Goal: Task Accomplishment & Management: Manage account settings

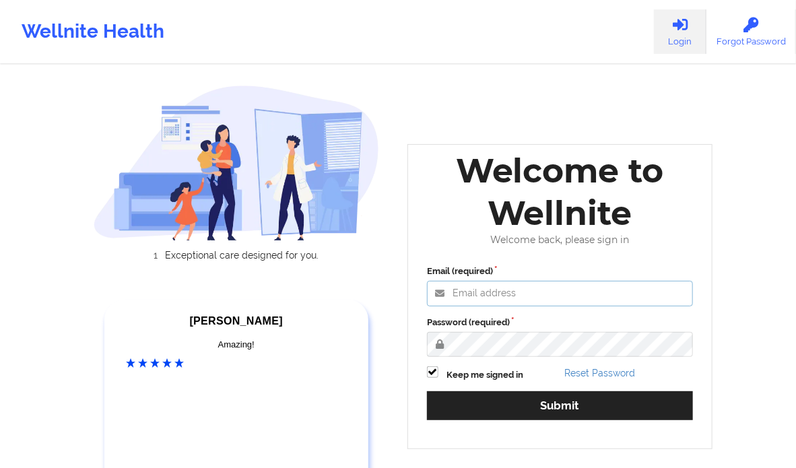
click at [474, 285] on input "Email (required)" at bounding box center [560, 294] width 266 height 26
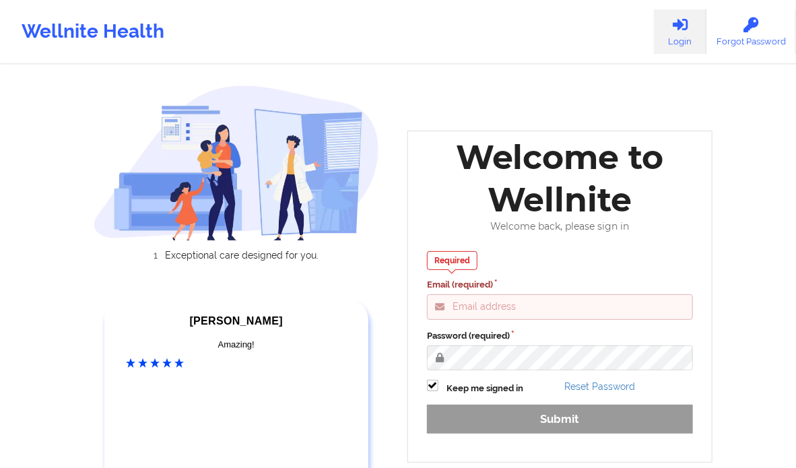
type input "[PERSON_NAME][EMAIL_ADDRESS][DOMAIN_NAME]"
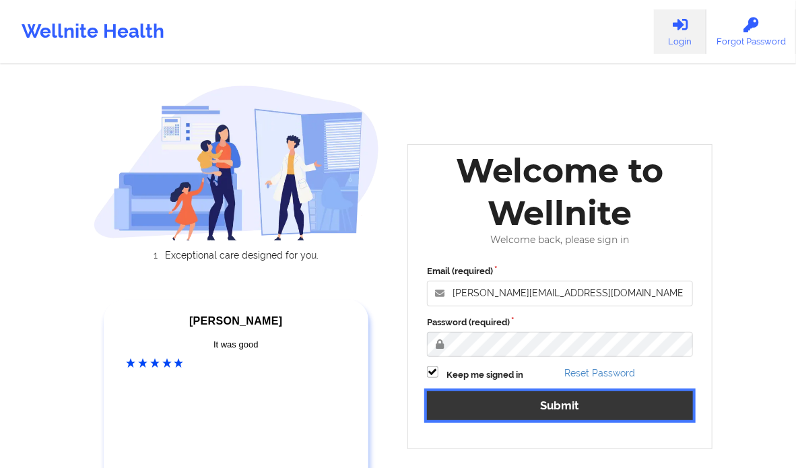
click at [528, 404] on button "Submit" at bounding box center [560, 406] width 266 height 29
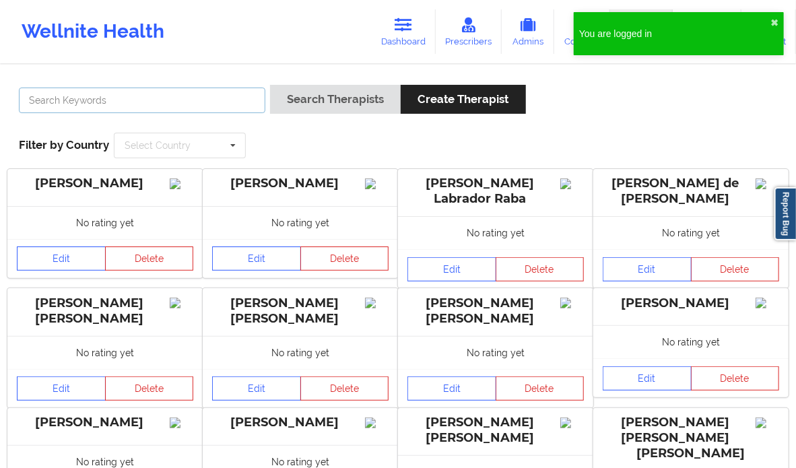
click at [121, 104] on input "text" at bounding box center [142, 101] width 247 height 26
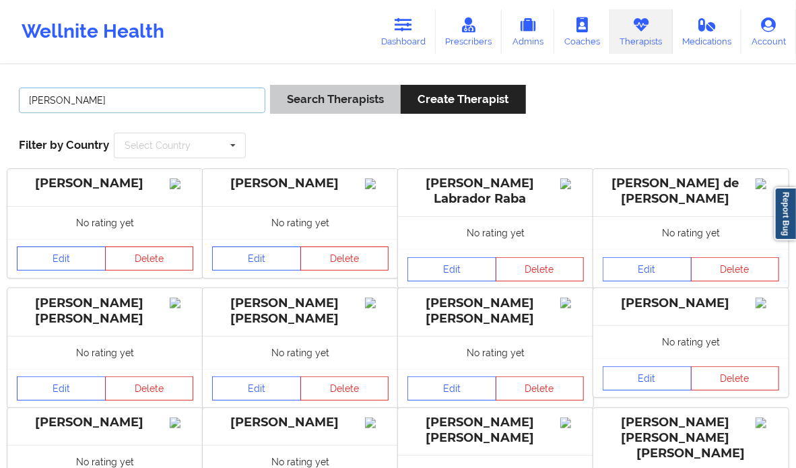
type input "[PERSON_NAME]"
click at [358, 101] on button "Search Therapists" at bounding box center [335, 99] width 131 height 29
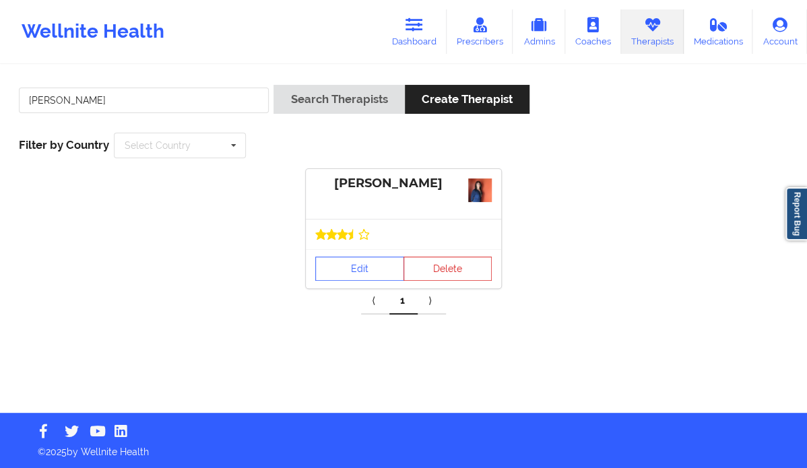
click at [361, 191] on div "[PERSON_NAME]" at bounding box center [403, 194] width 195 height 50
click at [366, 187] on div "[PERSON_NAME]" at bounding box center [403, 183] width 177 height 15
click at [358, 275] on link "Edit" at bounding box center [359, 269] width 89 height 24
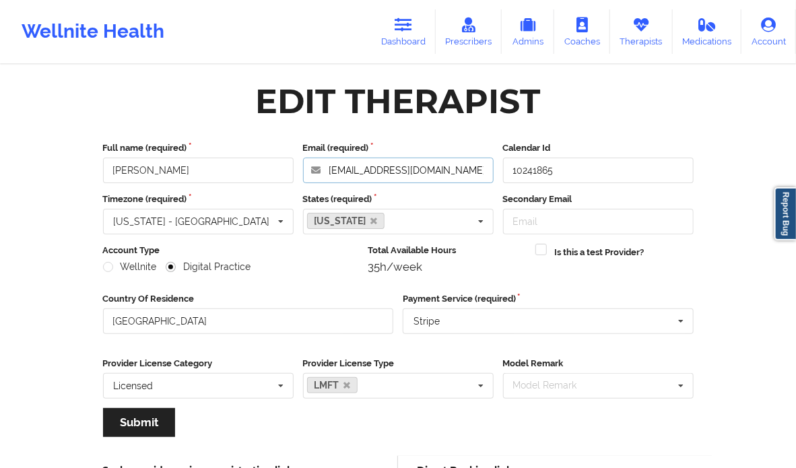
click at [389, 173] on input "[EMAIL_ADDRESS][DOMAIN_NAME]" at bounding box center [398, 171] width 191 height 26
click at [404, 29] on icon at bounding box center [404, 25] width 18 height 15
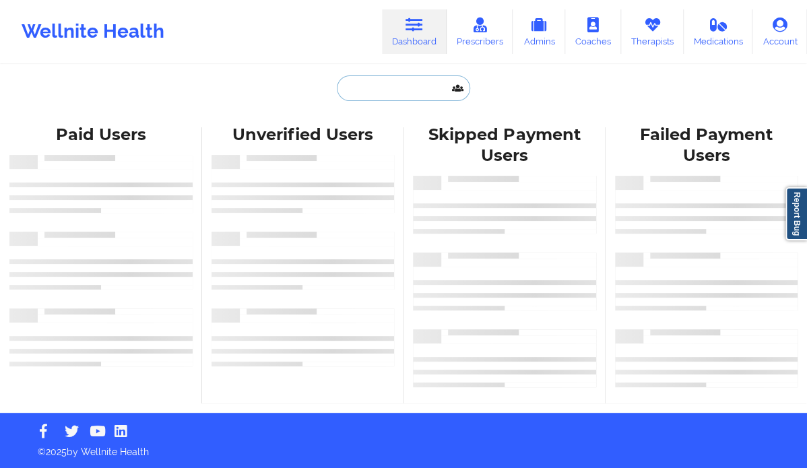
click at [385, 90] on input "text" at bounding box center [403, 88] width 133 height 26
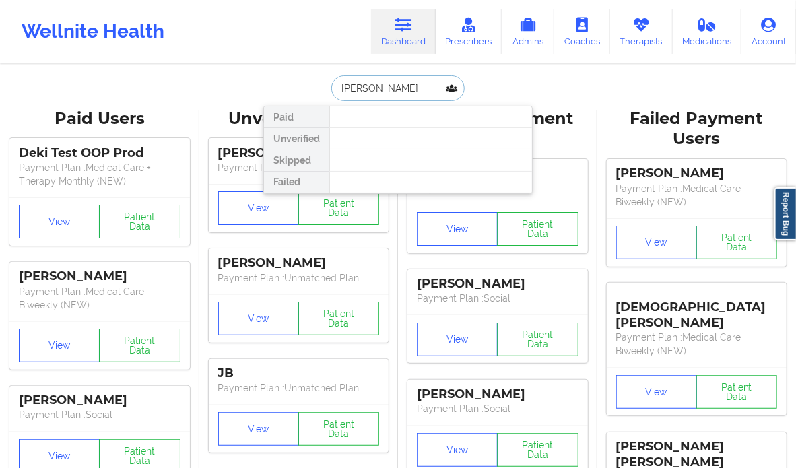
type input "[PERSON_NAME]"
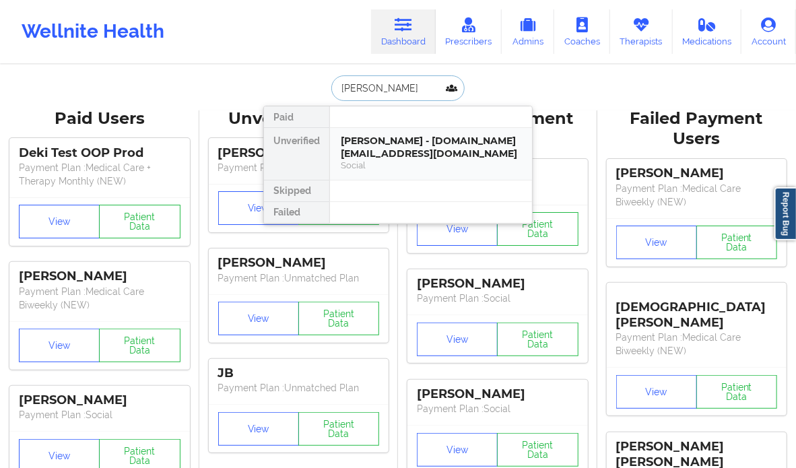
click at [382, 159] on div "[PERSON_NAME] - [DOMAIN_NAME][EMAIL_ADDRESS][DOMAIN_NAME]" at bounding box center [431, 147] width 181 height 25
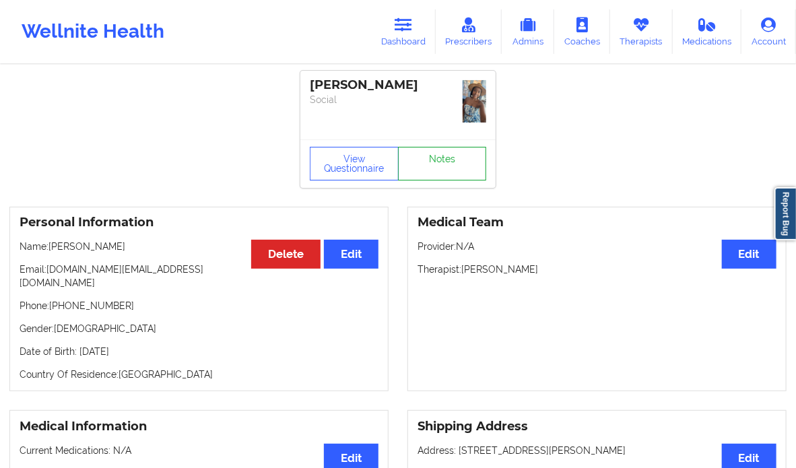
click at [438, 153] on link "Notes" at bounding box center [442, 164] width 89 height 34
